Goal: Transaction & Acquisition: Download file/media

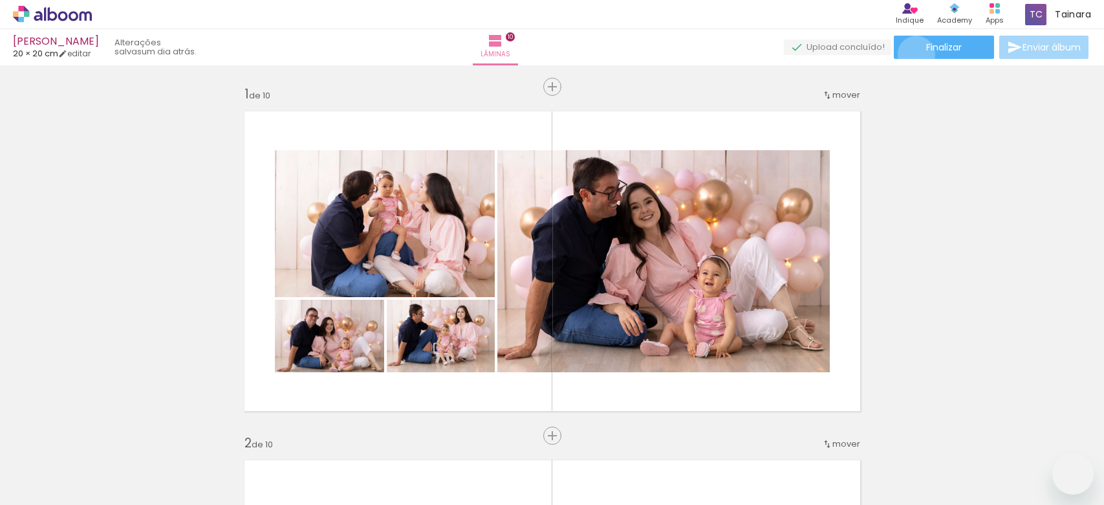
click at [912, 54] on paper-button "Finalizar" at bounding box center [944, 47] width 100 height 23
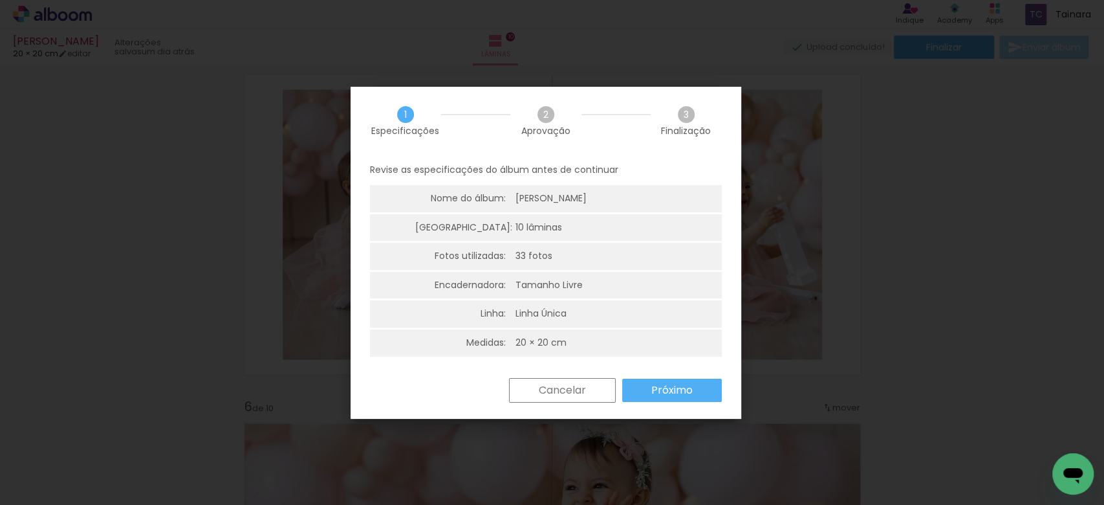
scroll to position [0, 1397]
click at [0, 0] on slot "Próximo" at bounding box center [0, 0] width 0 height 0
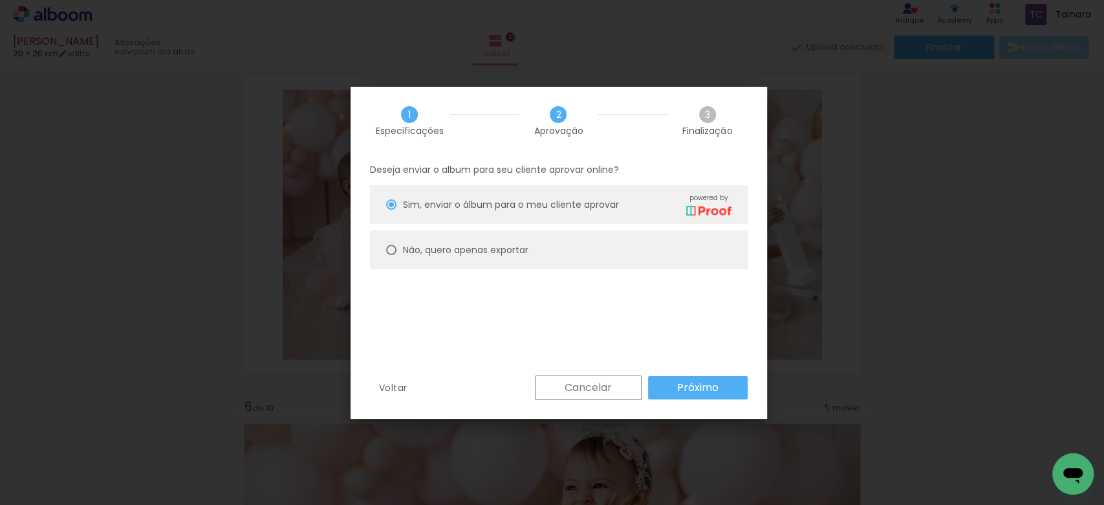
click at [391, 243] on paper-radio-button "Não, quero apenas exportar" at bounding box center [559, 249] width 378 height 39
type paper-radio-button "on"
drag, startPoint x: 692, startPoint y: 387, endPoint x: 682, endPoint y: 383, distance: 10.5
click at [0, 0] on slot "Próximo" at bounding box center [0, 0] width 0 height 0
type input "Alta, 300 DPI"
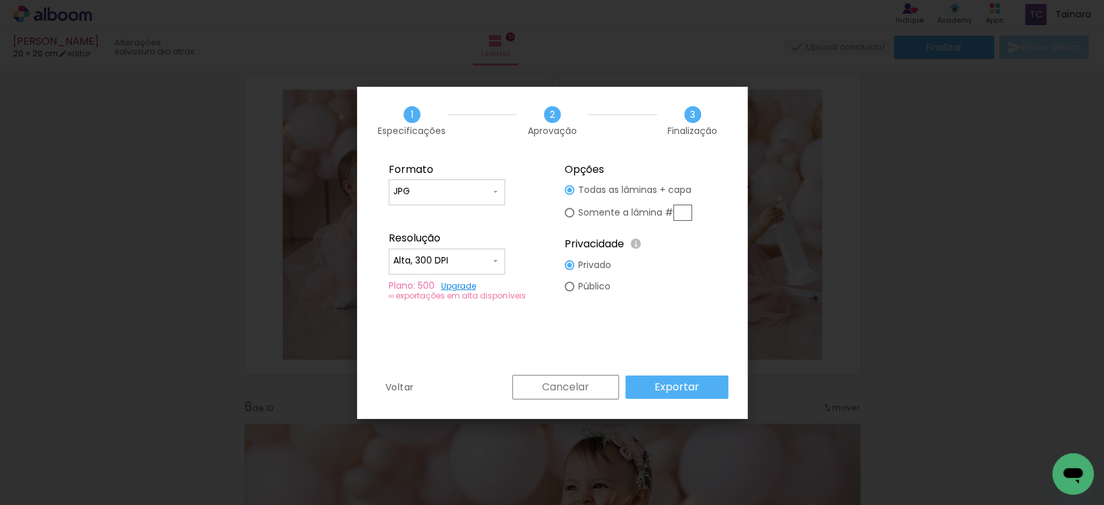
click at [663, 397] on paper-button "Exportar" at bounding box center [677, 386] width 103 height 23
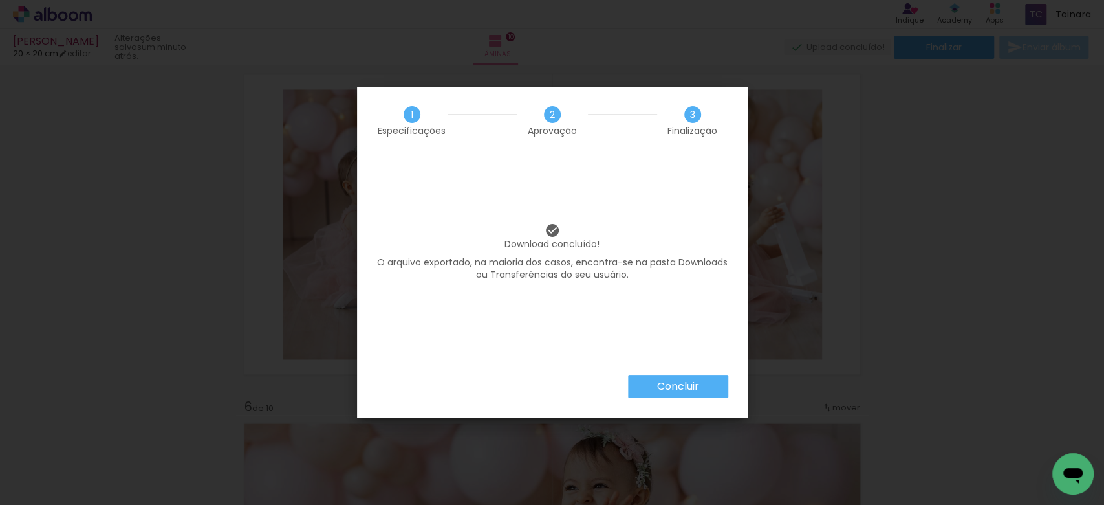
scroll to position [0, 1397]
click at [0, 0] on slot "Concluir" at bounding box center [0, 0] width 0 height 0
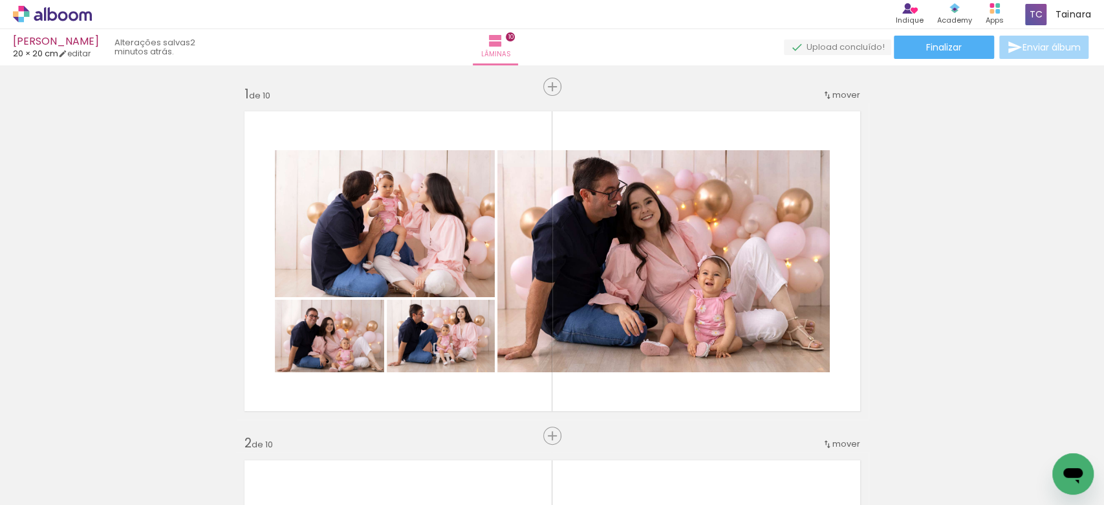
scroll to position [0, 1397]
